Goal: Information Seeking & Learning: Learn about a topic

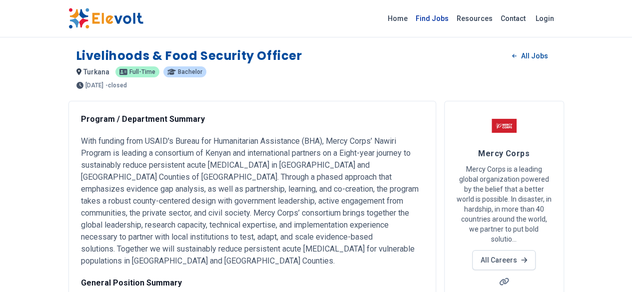
click at [453, 22] on link "Find Jobs" at bounding box center [432, 18] width 41 height 16
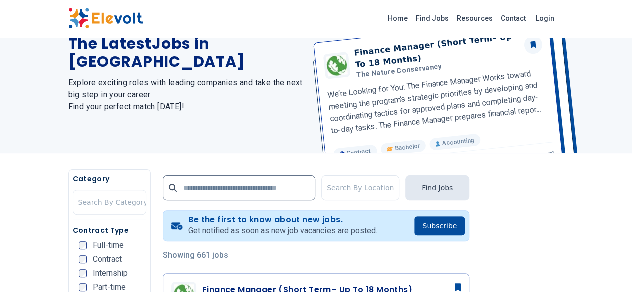
scroll to position [59, 0]
click at [412, 16] on link "Home" at bounding box center [398, 18] width 28 height 16
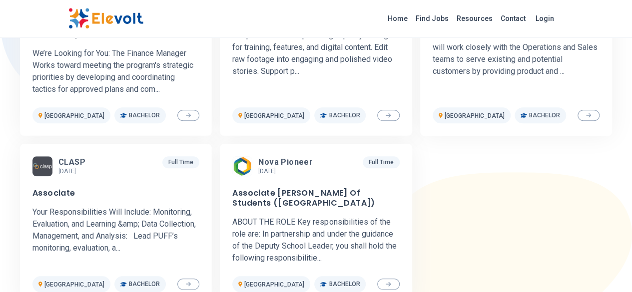
scroll to position [408, 0]
